Goal: Entertainment & Leisure: Browse casually

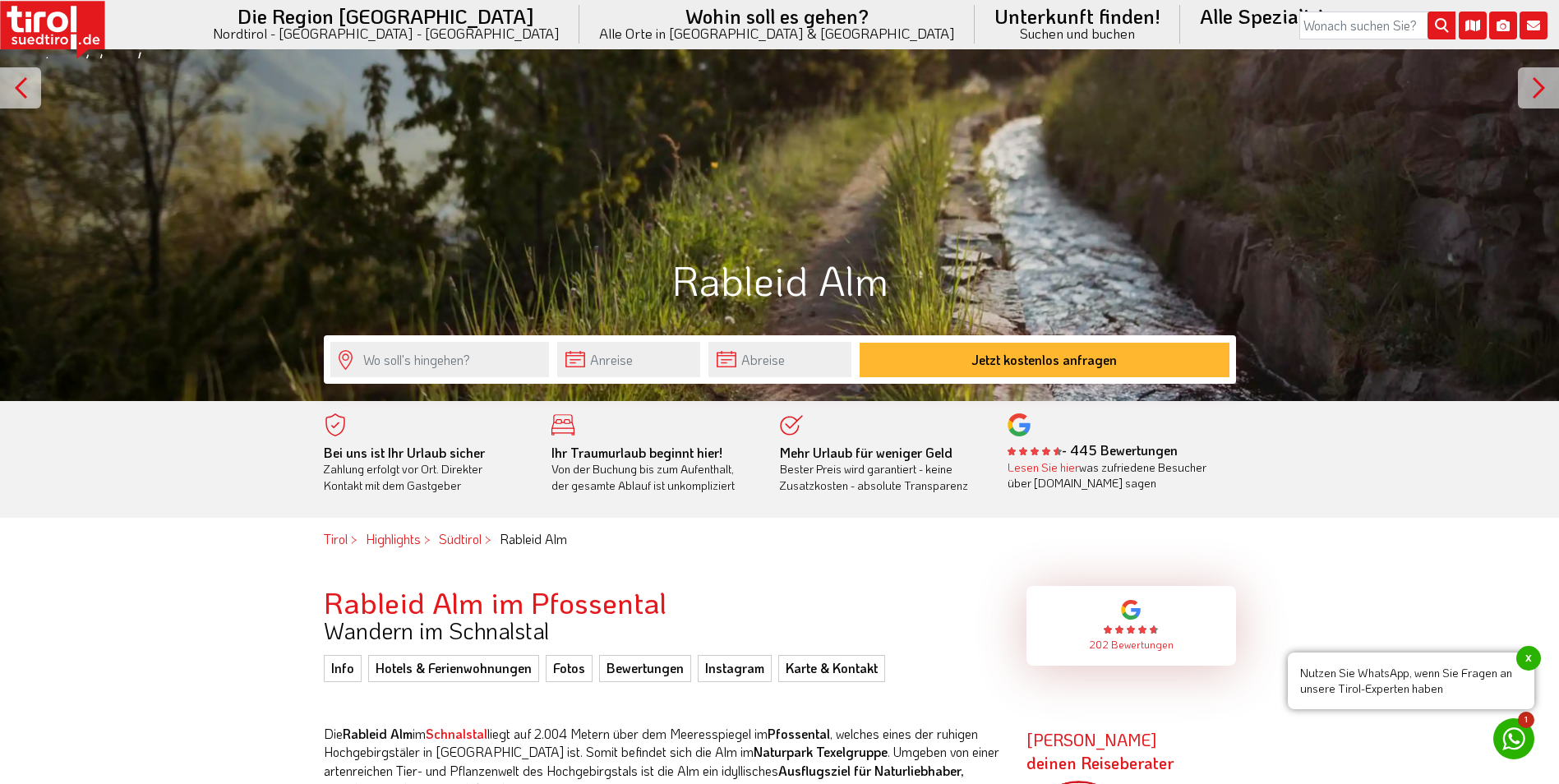
scroll to position [329, 0]
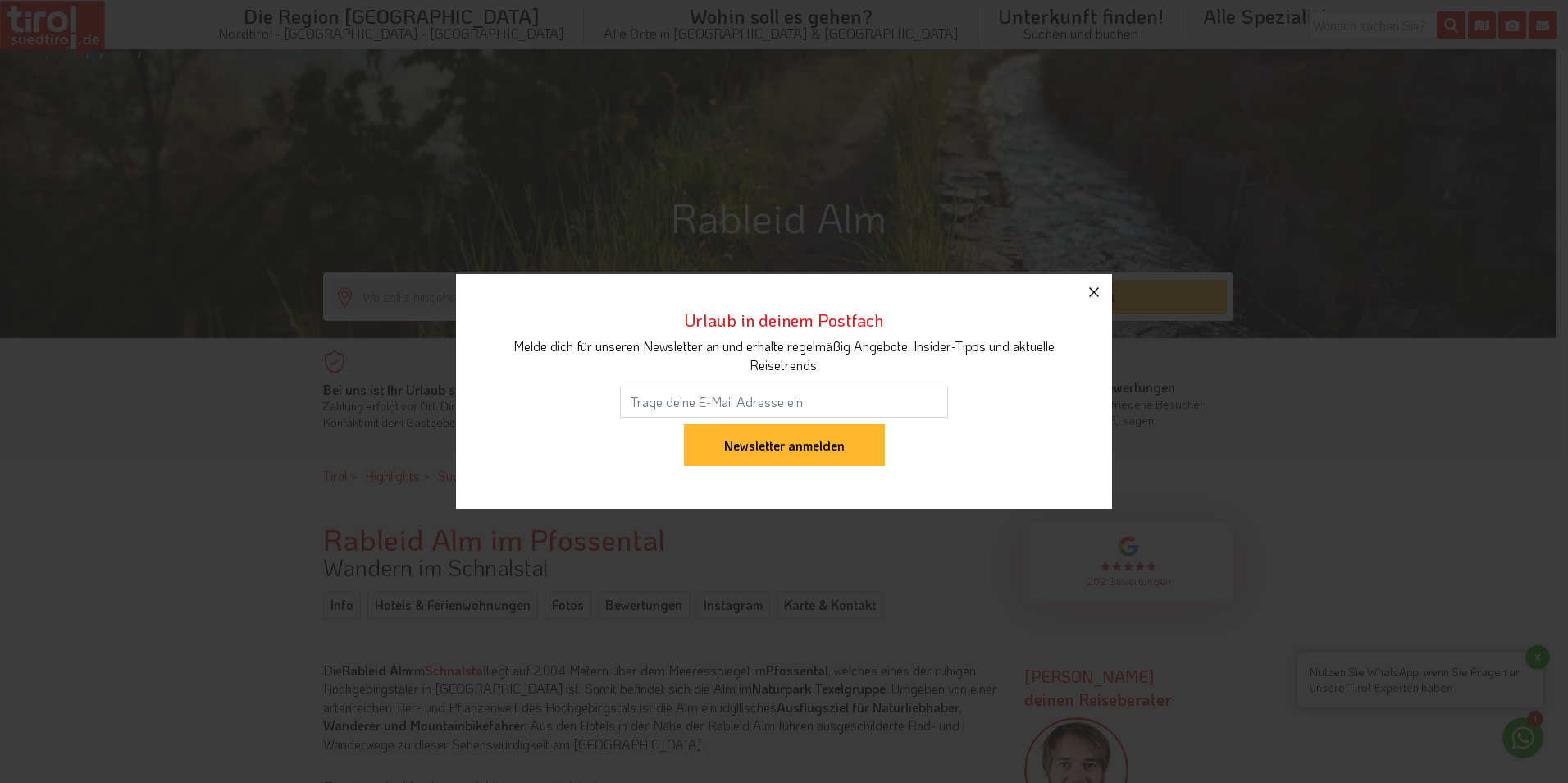
click at [1098, 293] on icon "button" at bounding box center [1094, 291] width 20 height 20
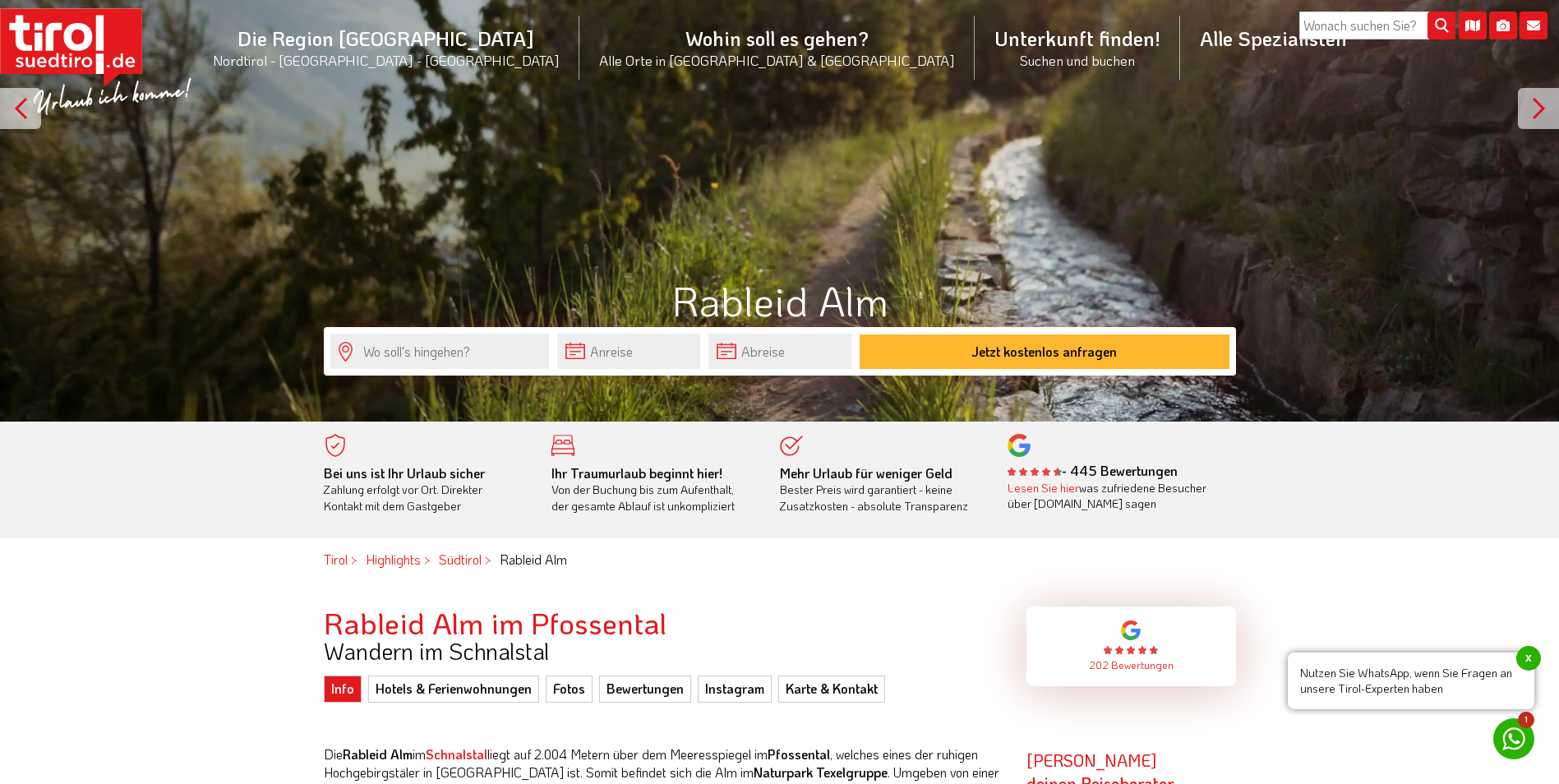
scroll to position [246, 0]
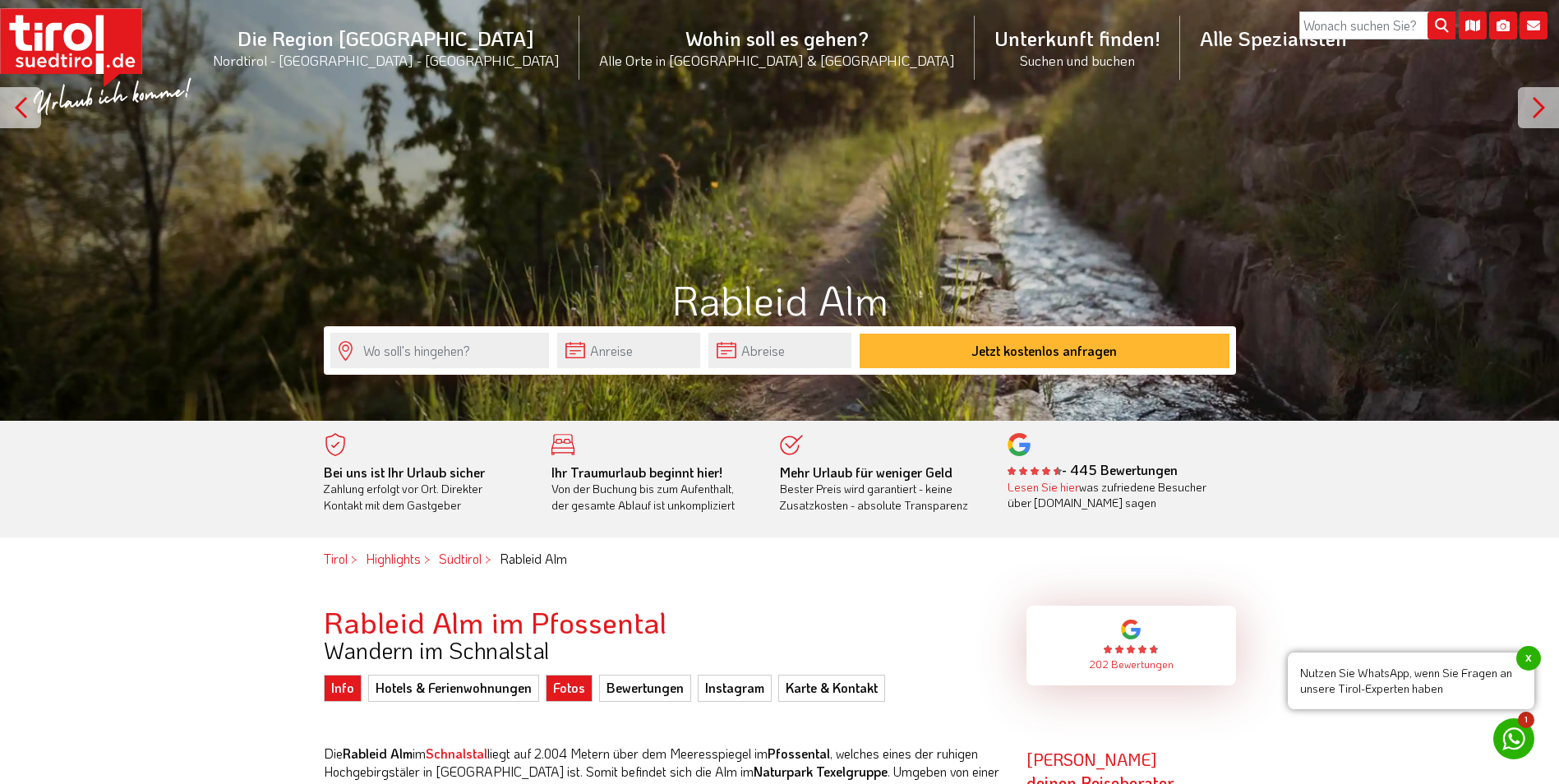
click at [579, 691] on link "Fotos" at bounding box center [568, 687] width 46 height 27
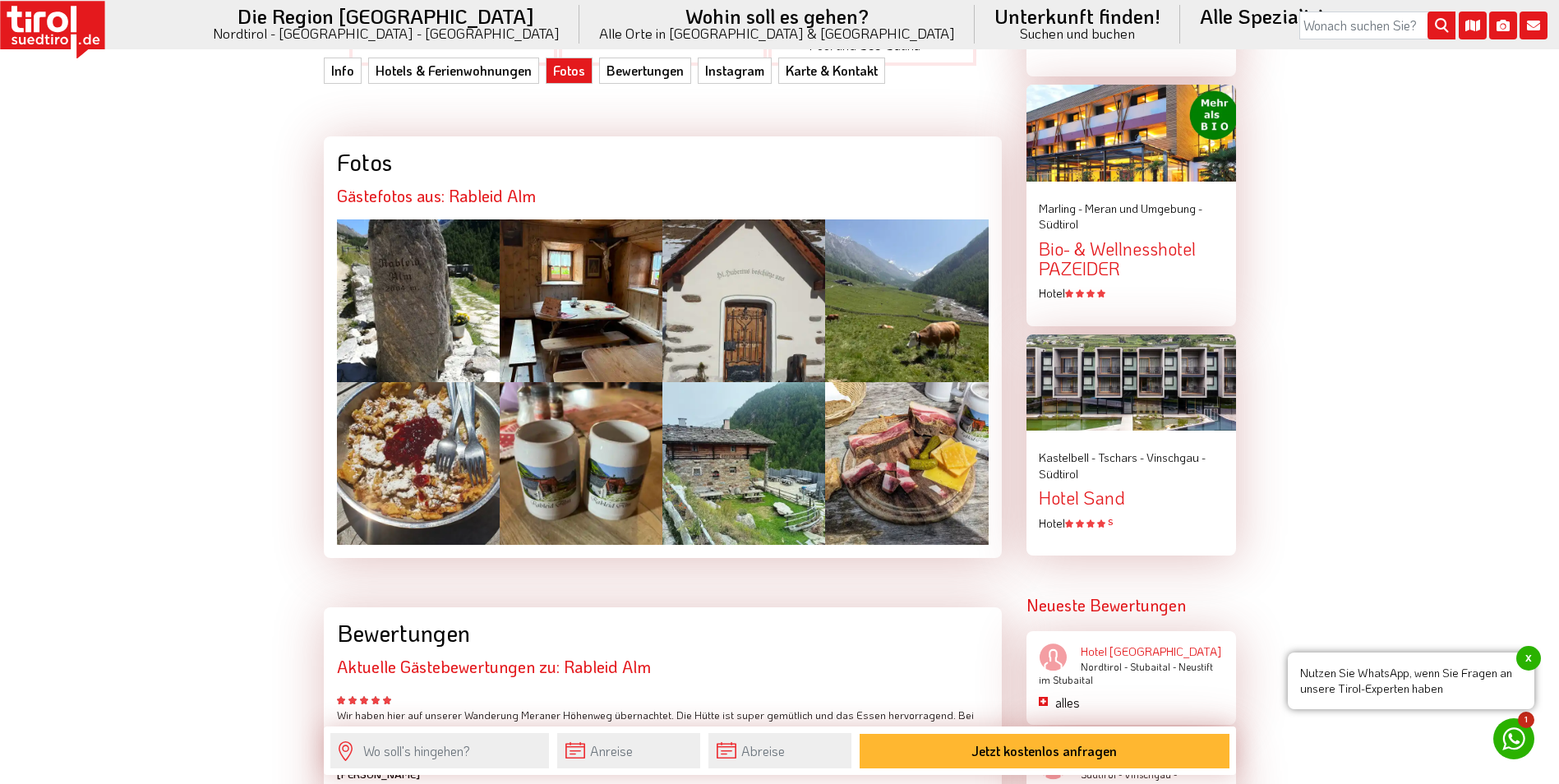
scroll to position [2363, 0]
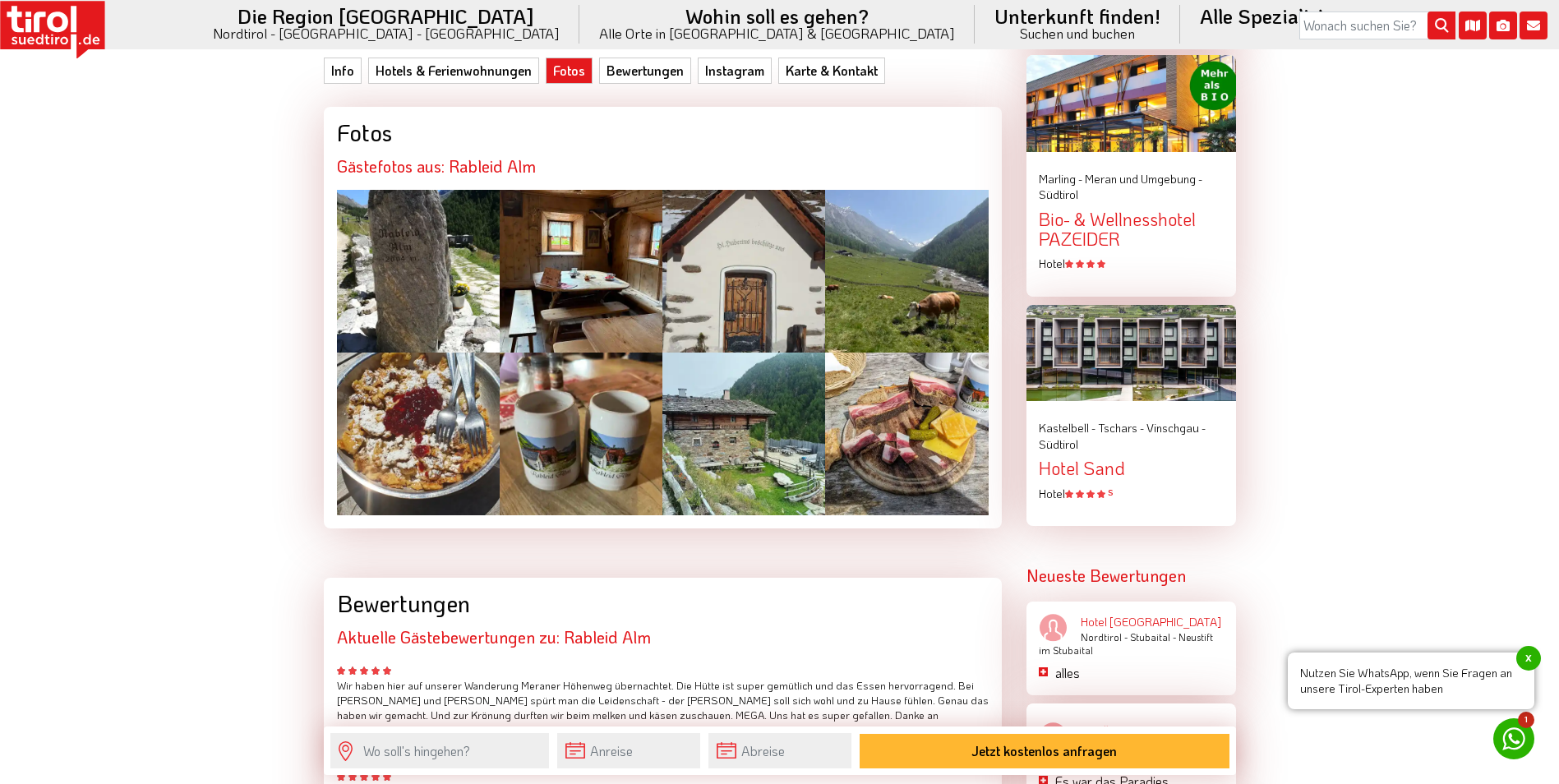
click at [408, 225] on div at bounding box center [419, 271] width 163 height 163
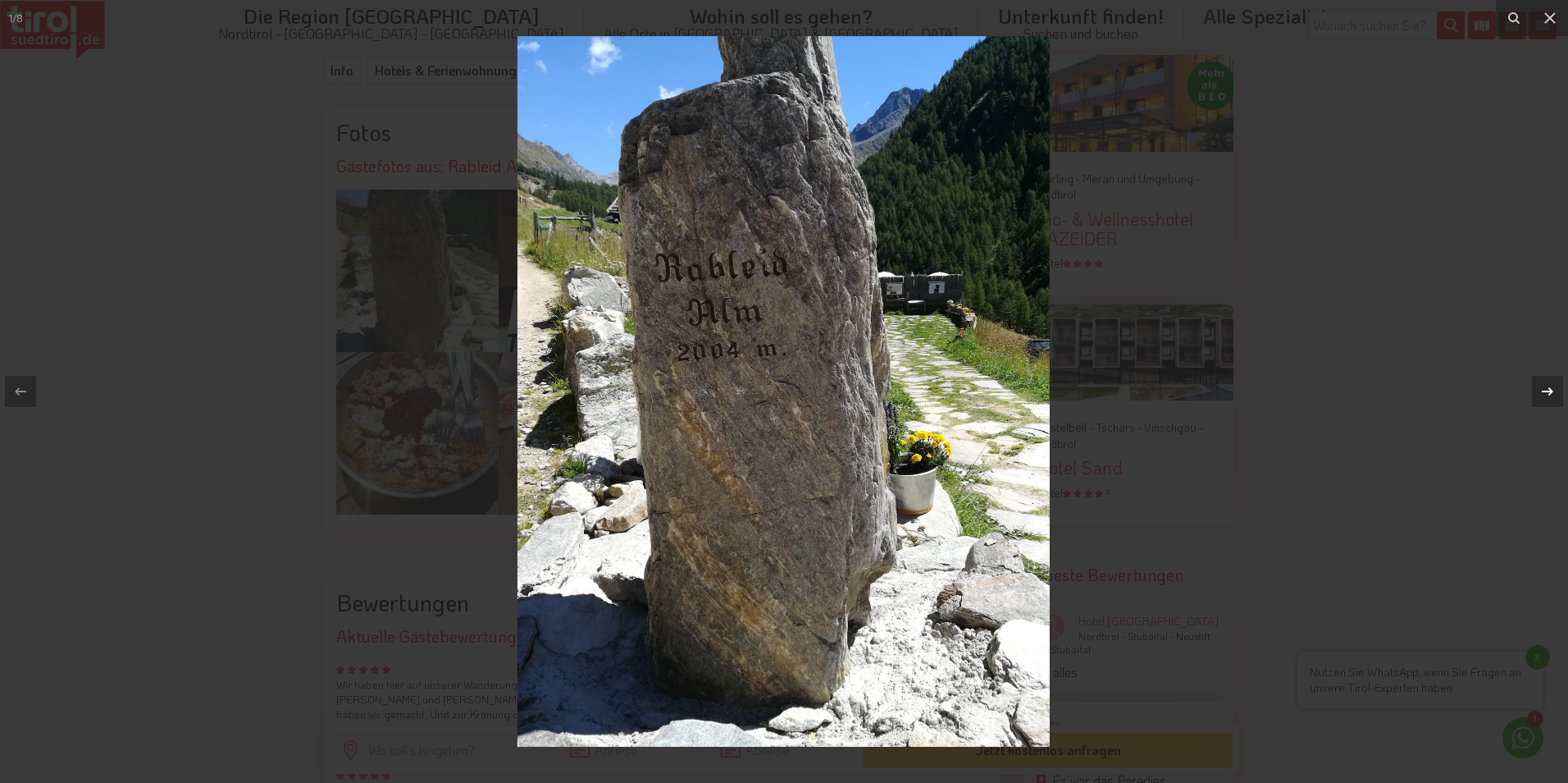
click at [1547, 387] on icon at bounding box center [1547, 391] width 20 height 20
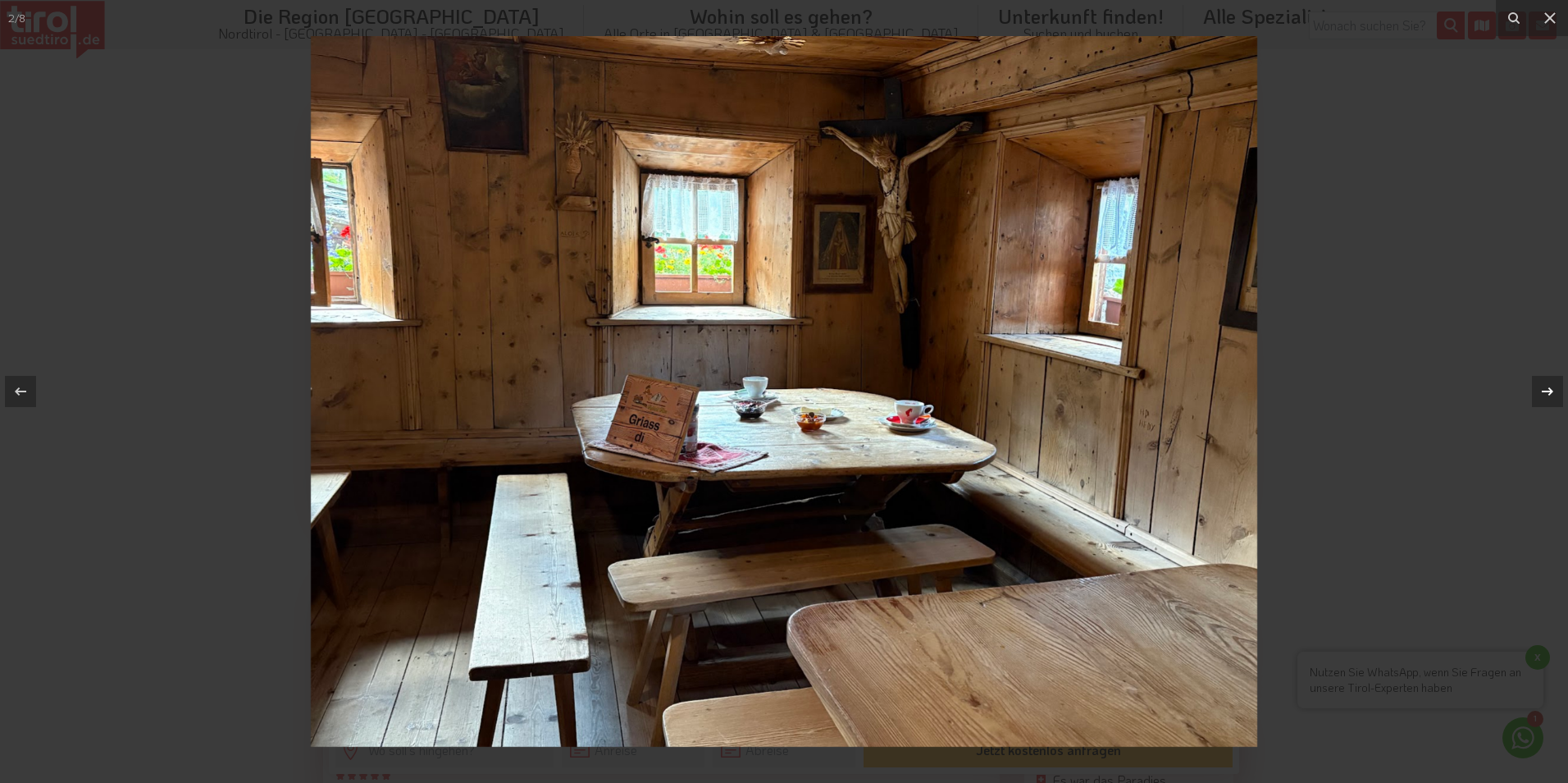
click at [1547, 387] on icon at bounding box center [1547, 391] width 20 height 20
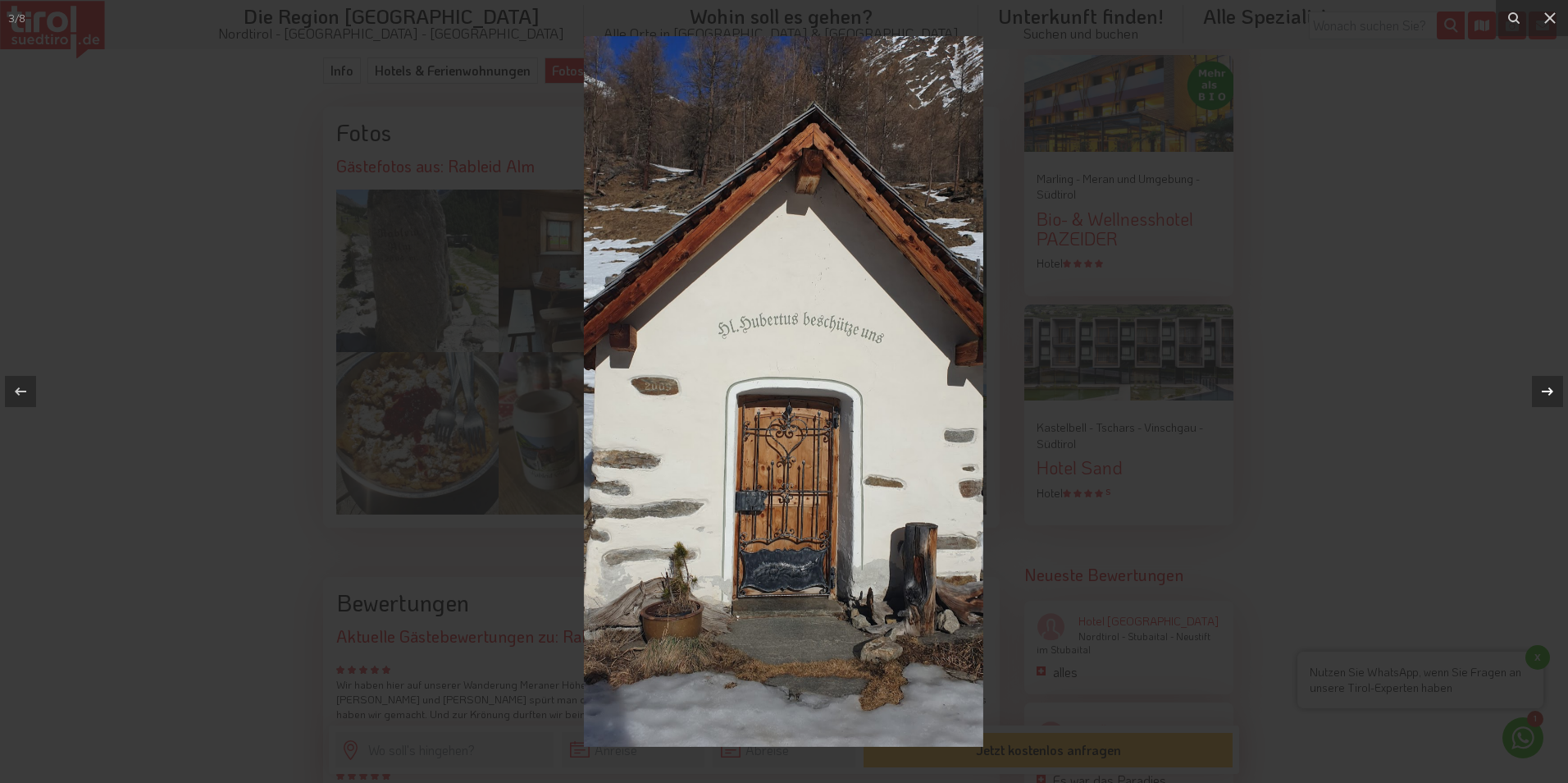
click at [1547, 387] on icon at bounding box center [1547, 391] width 20 height 20
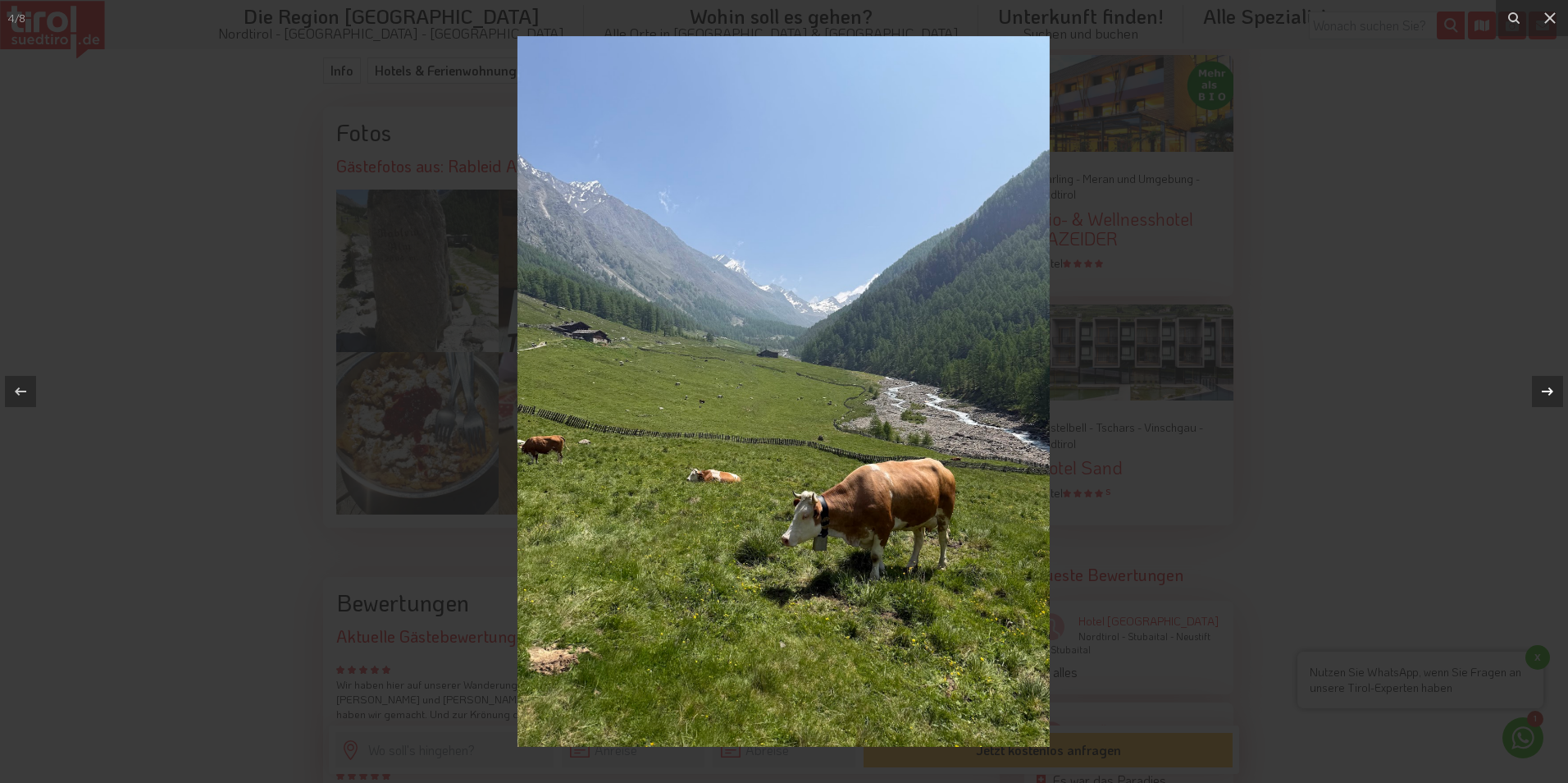
click at [1547, 387] on icon at bounding box center [1547, 391] width 20 height 20
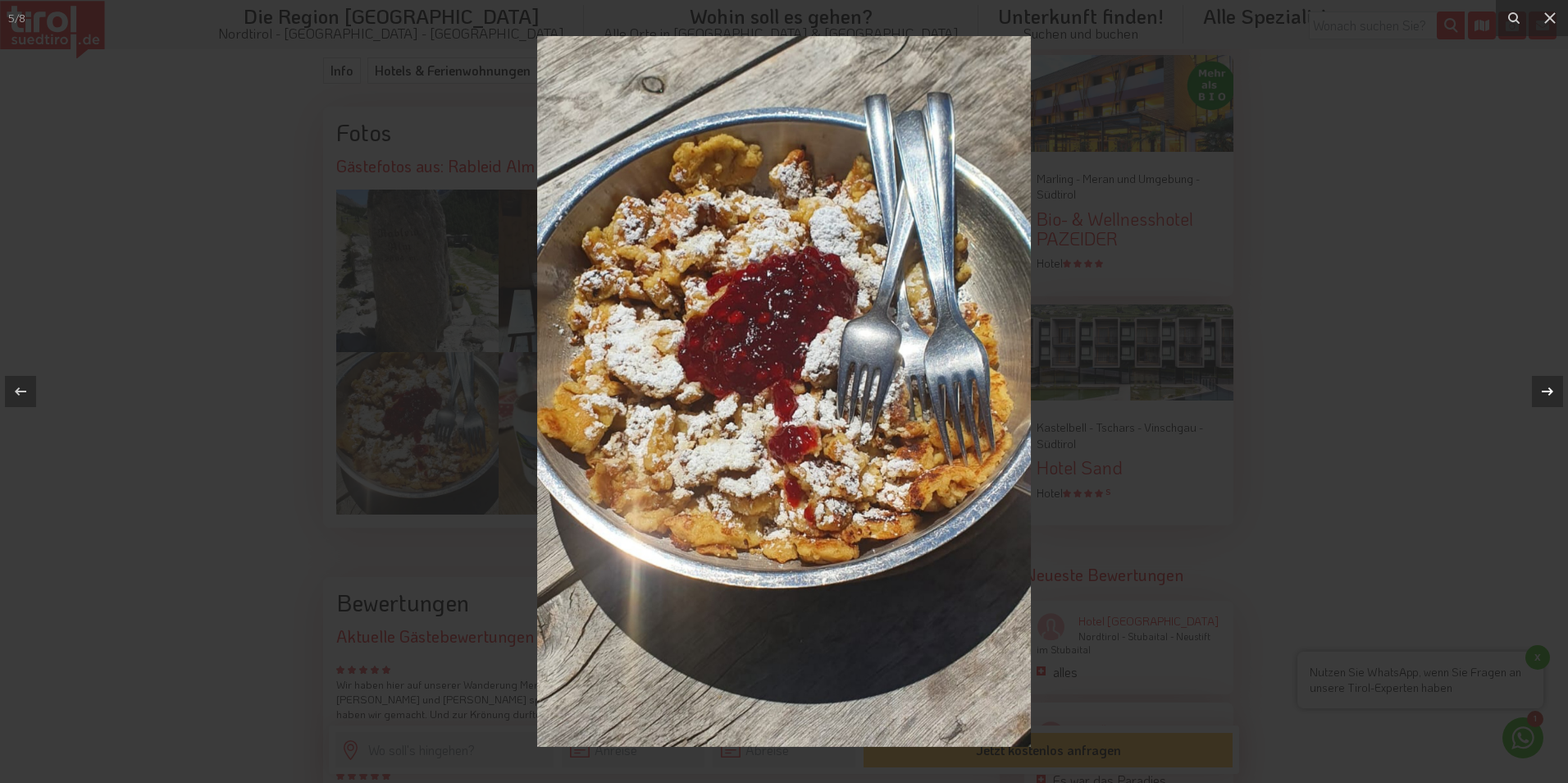
click at [1547, 387] on icon at bounding box center [1547, 391] width 20 height 20
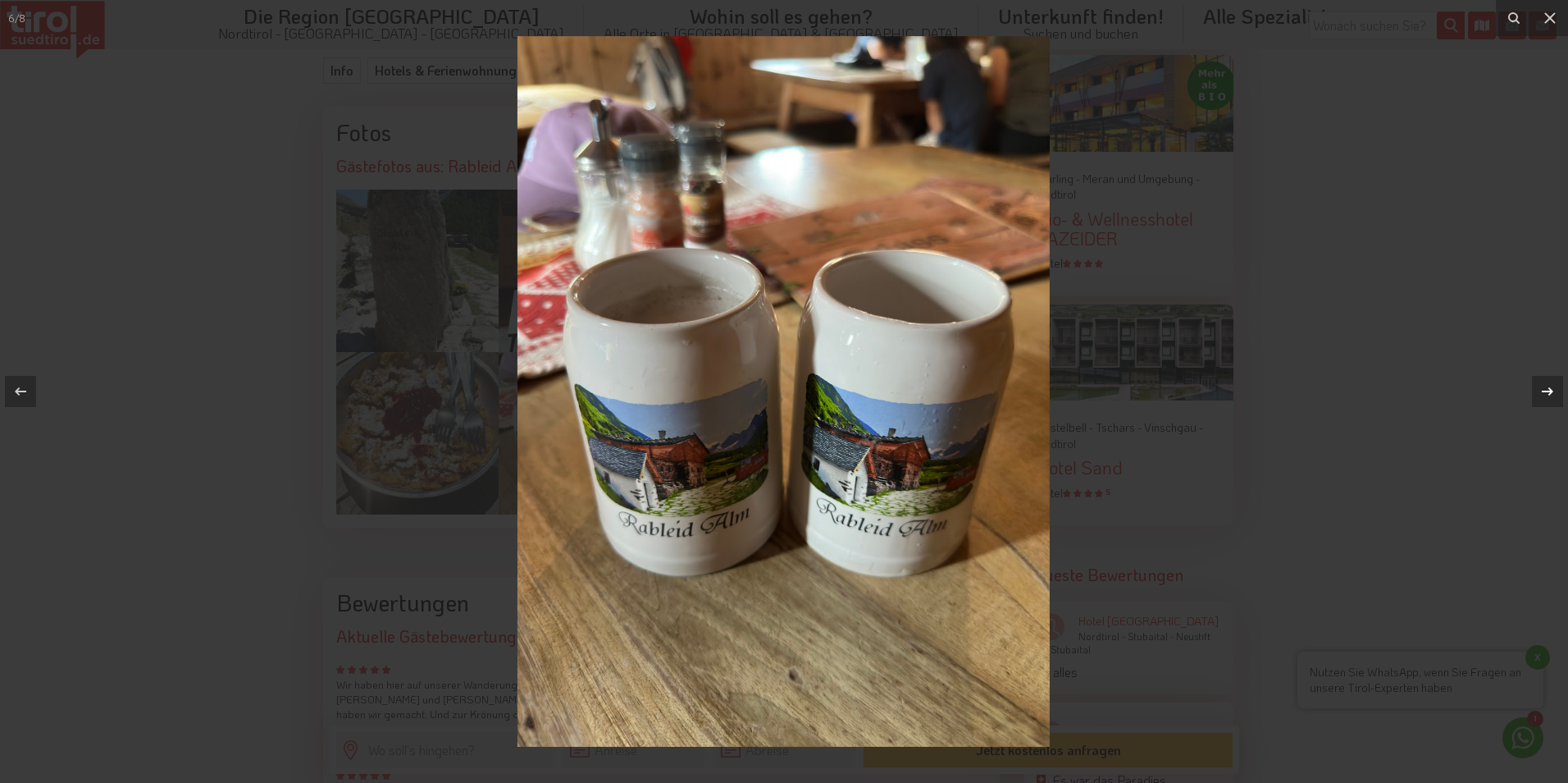
click at [1547, 387] on icon at bounding box center [1547, 391] width 20 height 20
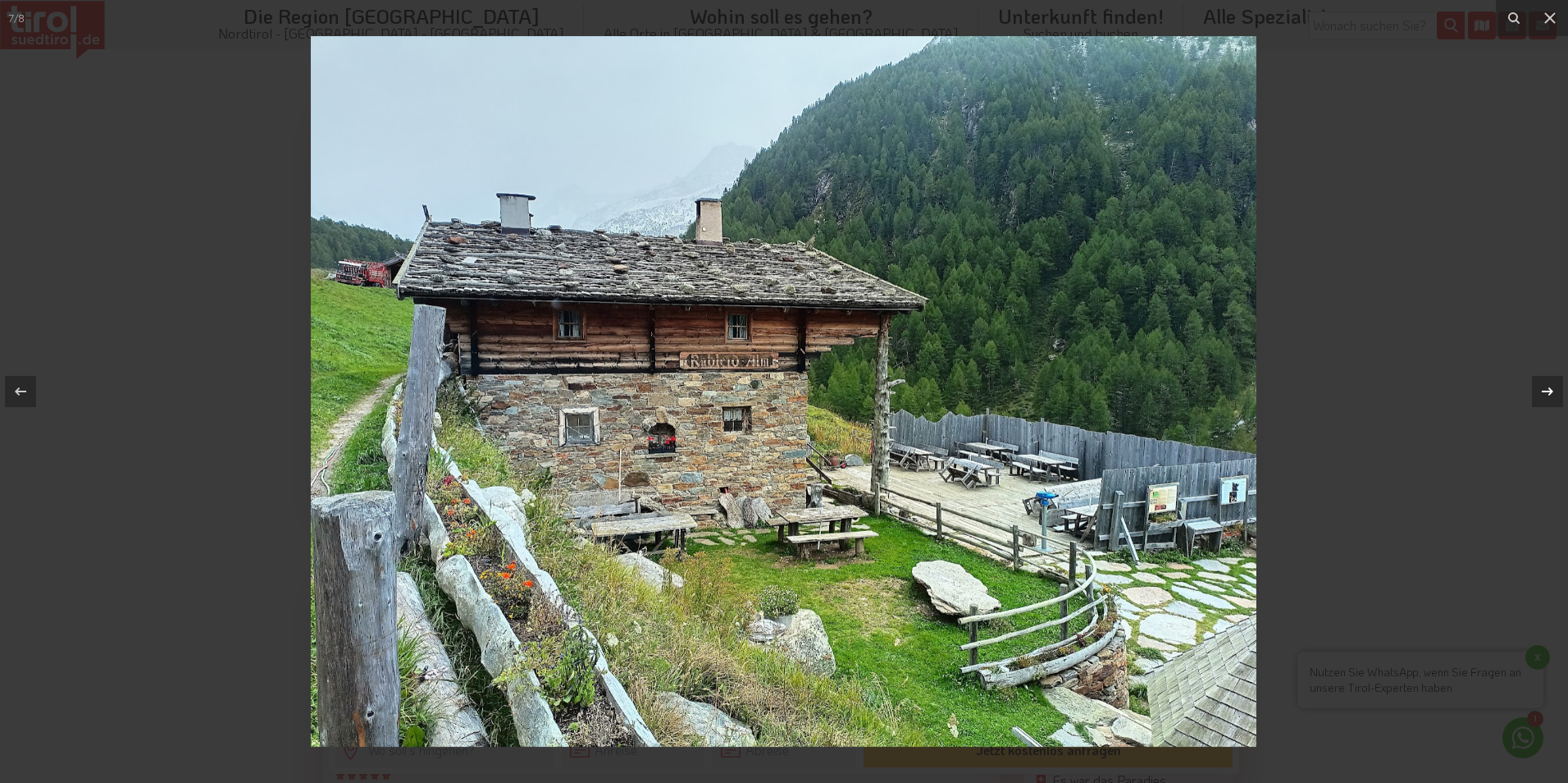
click at [1547, 387] on icon at bounding box center [1547, 391] width 20 height 20
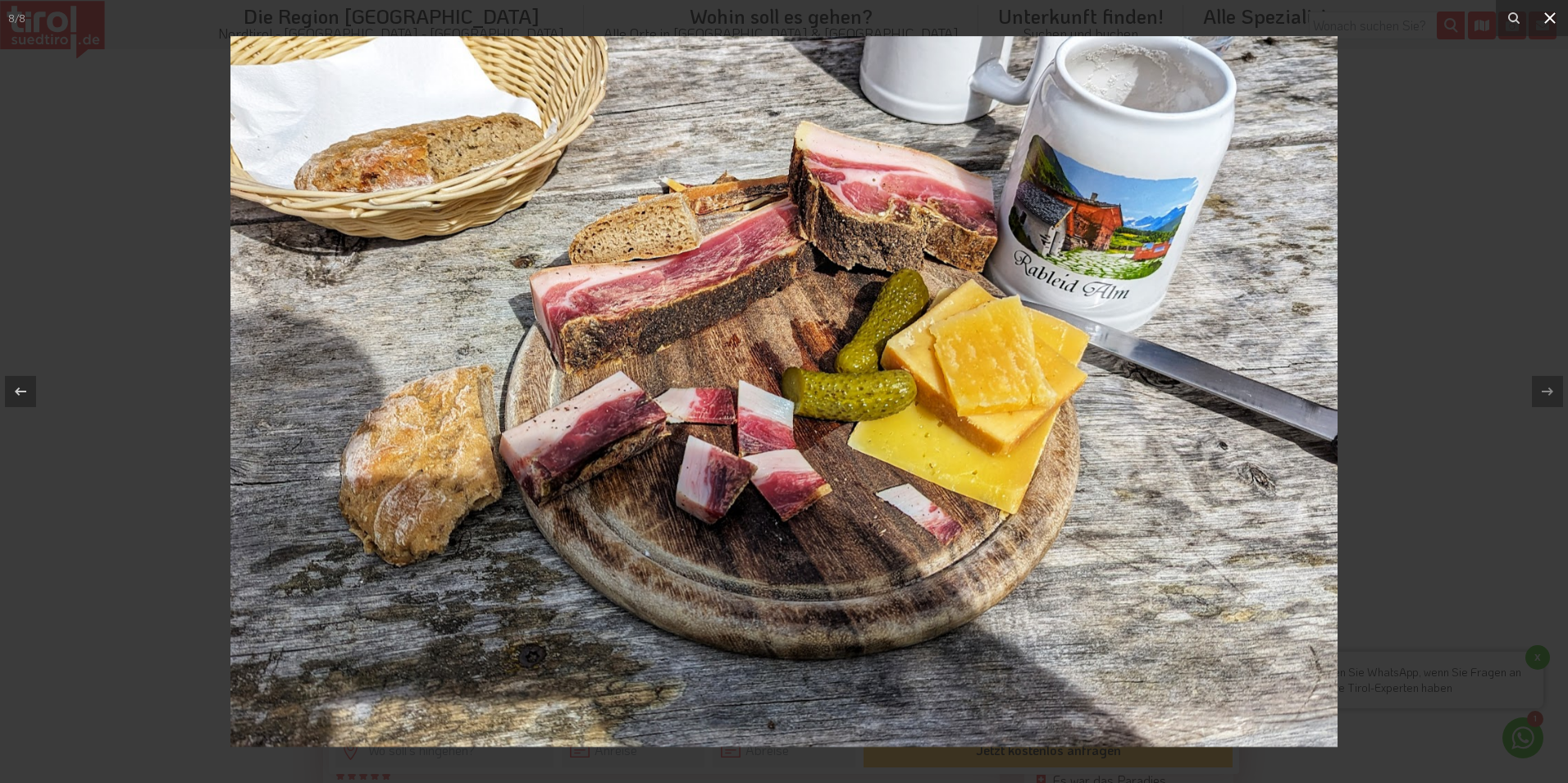
click at [1553, 15] on icon at bounding box center [1550, 18] width 11 height 11
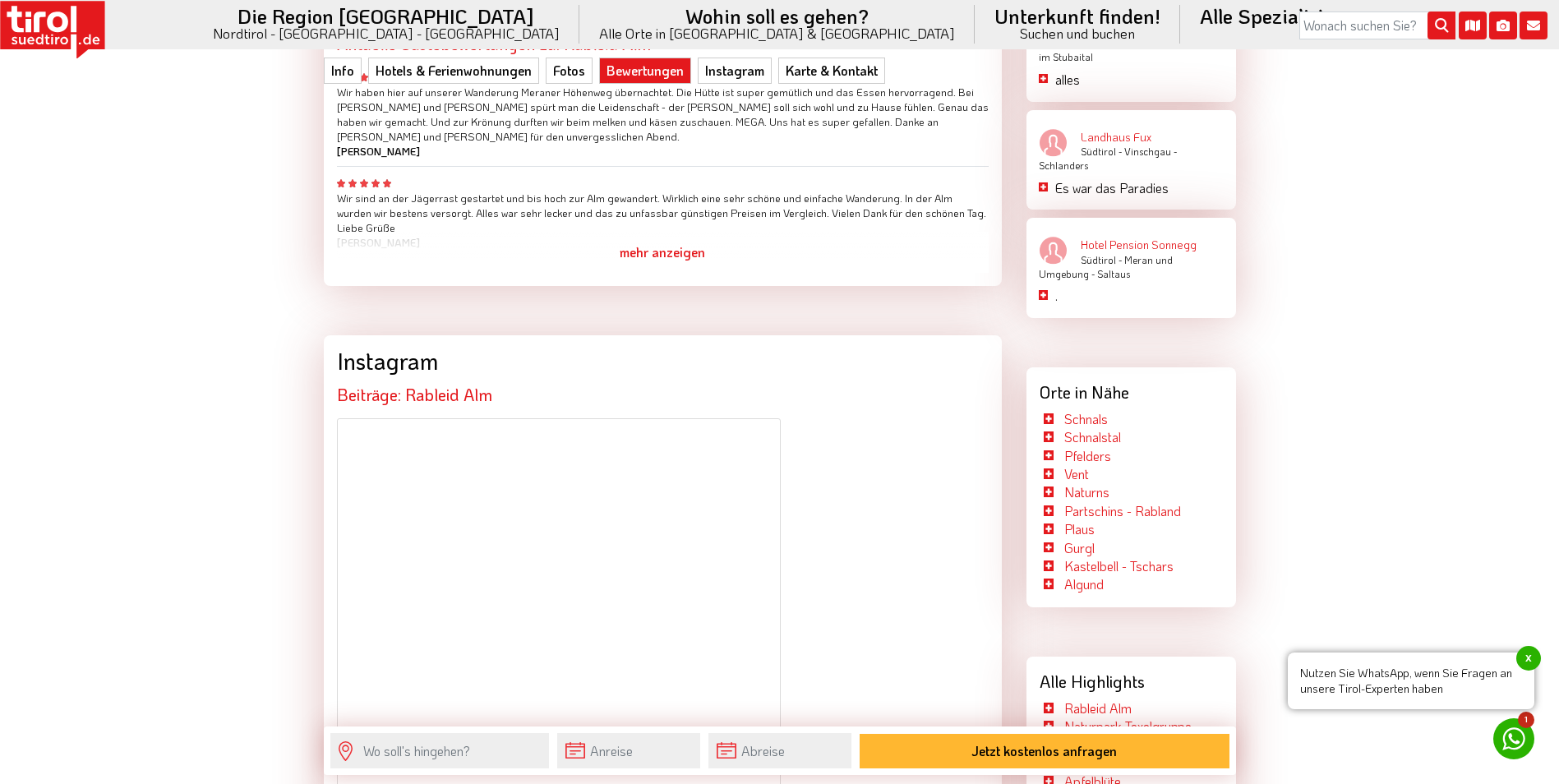
scroll to position [2939, 0]
